Goal: Task Accomplishment & Management: Use online tool/utility

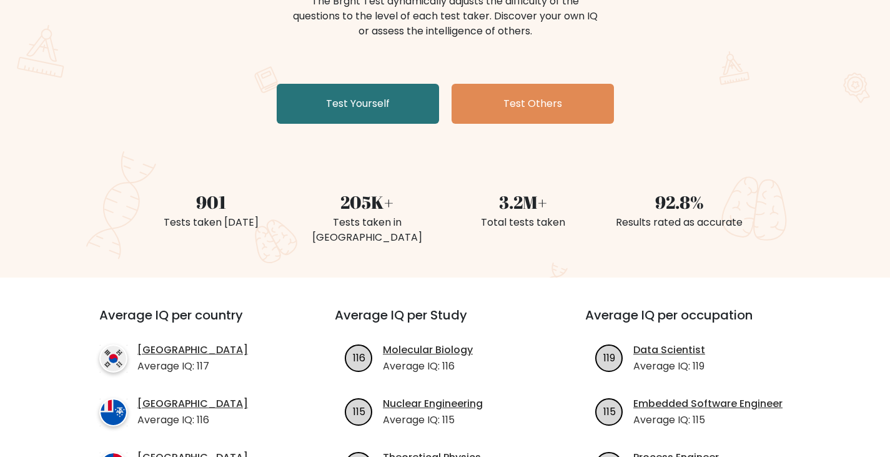
scroll to position [62, 0]
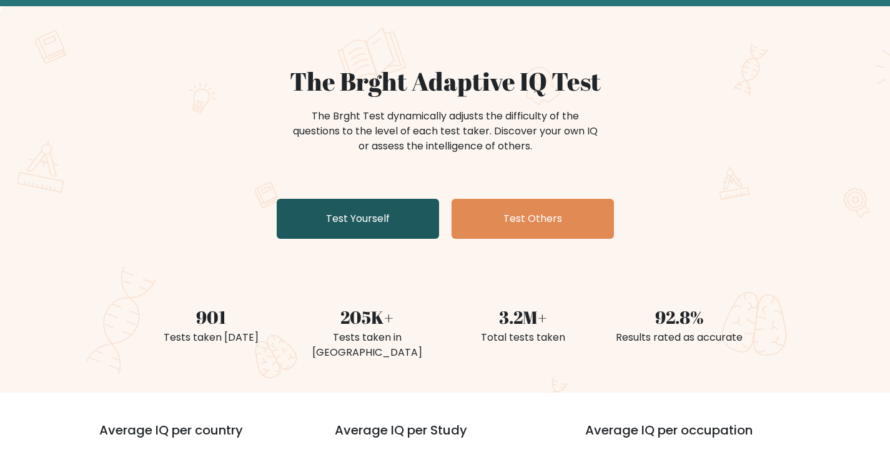
click at [371, 215] on link "Test Yourself" at bounding box center [358, 219] width 162 height 40
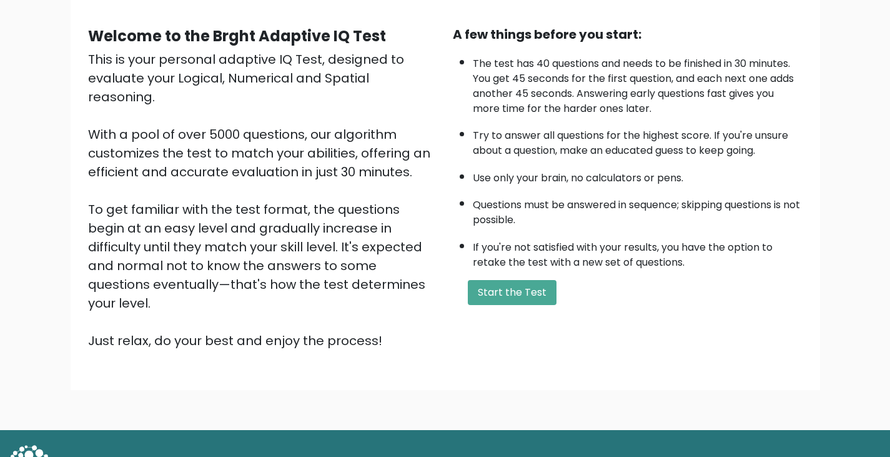
scroll to position [116, 0]
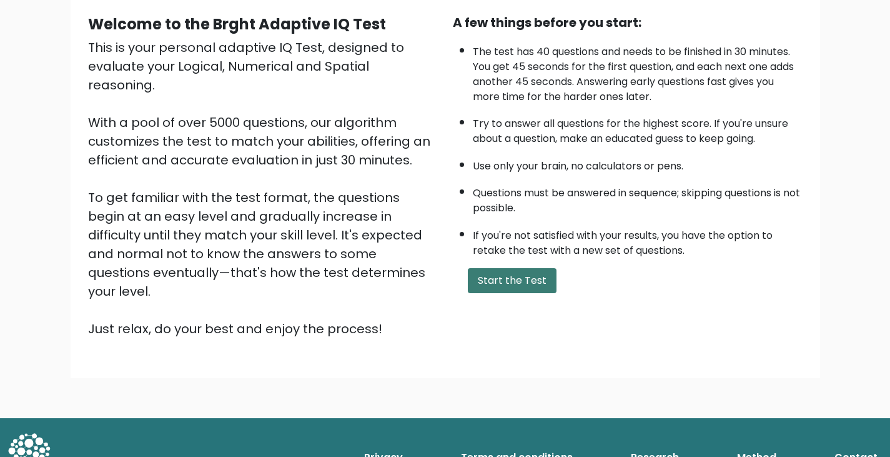
click at [490, 281] on button "Start the Test" at bounding box center [512, 280] width 89 height 25
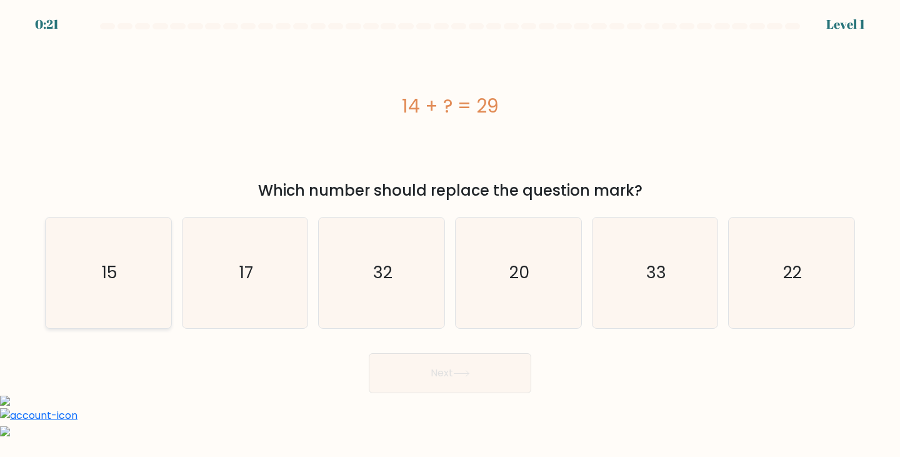
click at [107, 266] on text "15" at bounding box center [110, 272] width 16 height 23
click at [450, 235] on input "a. 15" at bounding box center [450, 232] width 1 height 6
radio input "true"
click at [503, 377] on button "Next" at bounding box center [450, 373] width 162 height 40
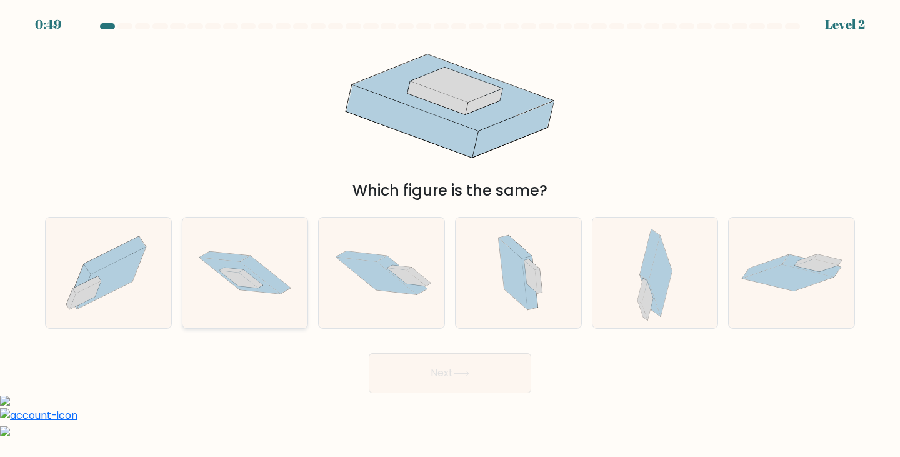
click at [251, 273] on icon at bounding box center [239, 275] width 81 height 36
click at [450, 235] on input "b." at bounding box center [450, 232] width 1 height 6
radio input "true"
click at [457, 376] on icon at bounding box center [461, 373] width 17 height 7
